Goal: Task Accomplishment & Management: Use online tool/utility

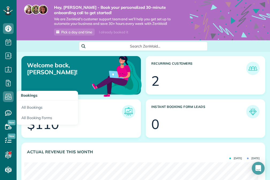
scroll to position [104, 234]
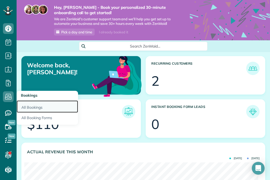
click at [38, 109] on link "All Bookings" at bounding box center [48, 107] width 62 height 12
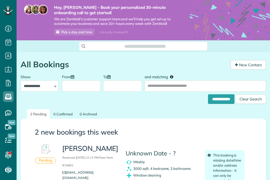
scroll to position [2, 2]
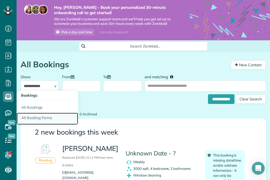
click at [37, 118] on link "All Booking Forms" at bounding box center [48, 119] width 62 height 12
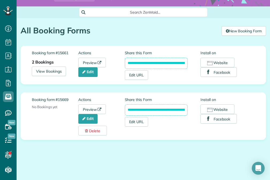
scroll to position [38, 0]
click at [224, 62] on button "Website" at bounding box center [218, 63] width 34 height 10
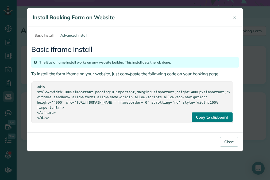
click at [215, 113] on div "Copy to clipboard" at bounding box center [212, 118] width 41 height 10
click at [201, 82] on div "Copy to clipboard <div style='width:100%!important;padding:0!important;margin:0…" at bounding box center [132, 102] width 202 height 41
click at [215, 113] on div "Copy to clipboard" at bounding box center [212, 118] width 41 height 10
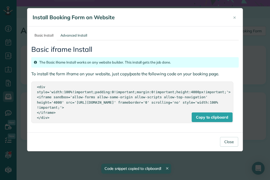
drag, startPoint x: 171, startPoint y: 90, endPoint x: 185, endPoint y: 98, distance: 15.9
click at [171, 90] on div "<div style='width:100%!important;padding:0!important;margin:0!important;height:…" at bounding box center [132, 103] width 191 height 36
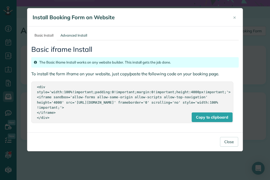
drag, startPoint x: 37, startPoint y: 87, endPoint x: 51, endPoint y: 125, distance: 40.2
click at [51, 125] on div "Basic Install Advanced Install Basic iframe Install The Basic iframe Install wo…" at bounding box center [135, 79] width 216 height 106
copy div "<div style='width:100%!important;padding:0!important;margin:0!important;height:…"
click at [232, 133] on div "Close" at bounding box center [135, 142] width 216 height 19
click at [231, 137] on button "Close" at bounding box center [229, 142] width 18 height 10
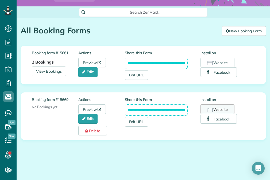
click at [214, 108] on button "Website" at bounding box center [218, 110] width 34 height 10
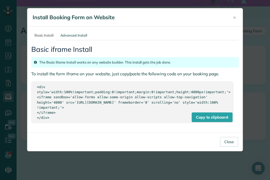
drag, startPoint x: 36, startPoint y: 86, endPoint x: 51, endPoint y: 115, distance: 32.4
click at [52, 115] on div "Copy to clipboard <div style='width:100%!important;padding:0!important;margin:0…" at bounding box center [132, 102] width 202 height 41
copy div "<div style='width:100%!important;padding:0!important;margin:0!important;height:…"
click at [79, 38] on link "Advanced Install" at bounding box center [73, 35] width 33 height 10
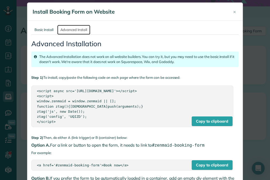
scroll to position [0, 0]
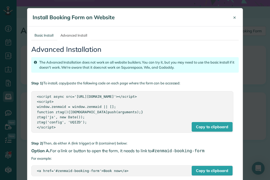
click at [233, 17] on button "×" at bounding box center [234, 17] width 11 height 13
